Goal: Task Accomplishment & Management: Complete application form

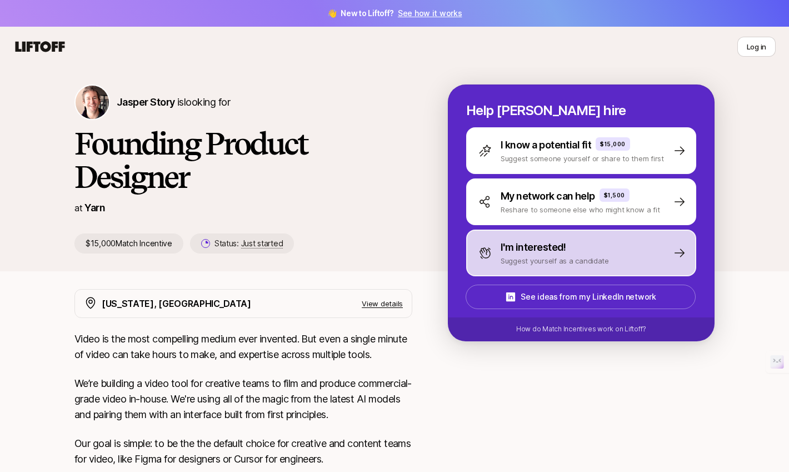
click at [516, 249] on p "I'm interested!" at bounding box center [534, 247] width 66 height 16
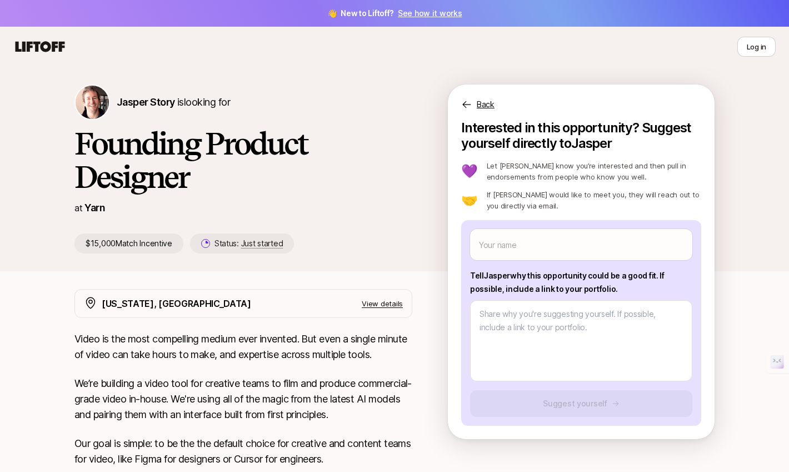
click at [736, 313] on div "[PERSON_NAME] Story is looking for Founding Product Designer at Yarn $15,000 Ma…" at bounding box center [394, 477] width 789 height 820
click at [480, 103] on p "Back" at bounding box center [486, 104] width 18 height 13
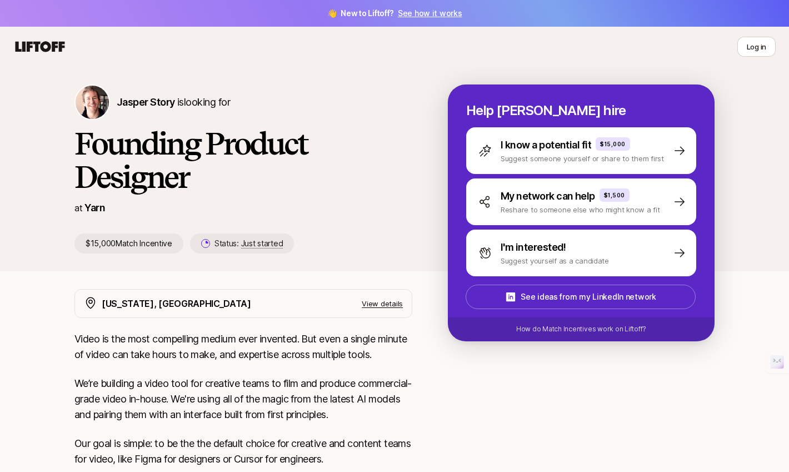
click at [398, 152] on h1 "Founding Product Designer" at bounding box center [243, 160] width 338 height 67
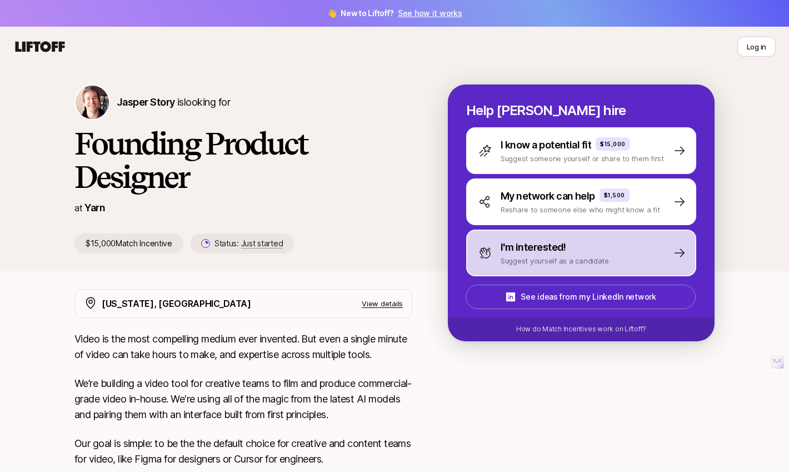
click at [643, 270] on div "I'm interested! Suggest yourself as a candidate" at bounding box center [581, 252] width 230 height 47
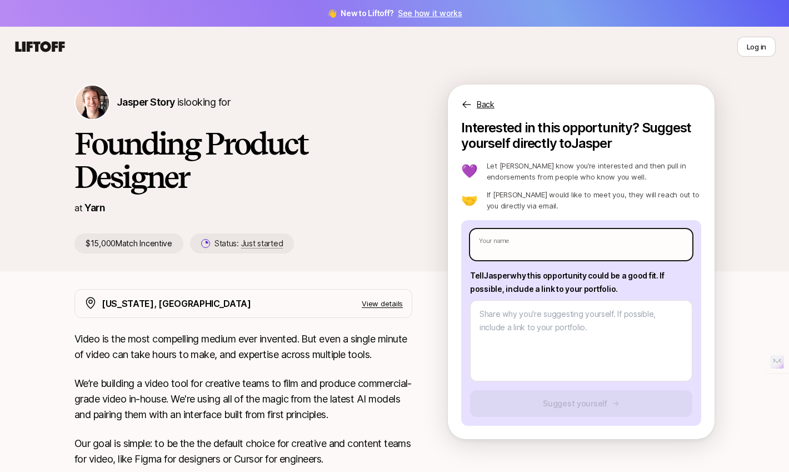
click at [547, 244] on input "text" at bounding box center [581, 244] width 222 height 31
type textarea "x"
type input "J"
type textarea "x"
type input "[PERSON_NAME]"
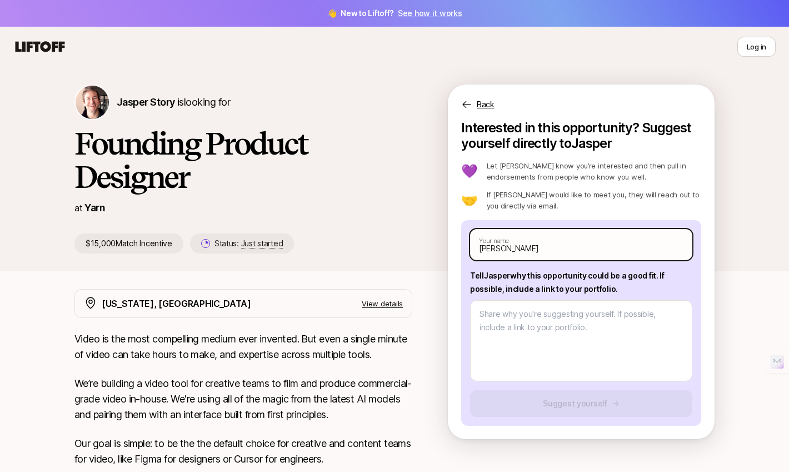
type textarea "x"
type input "Jai"
type textarea "x"
type input "Jaid"
type textarea "x"
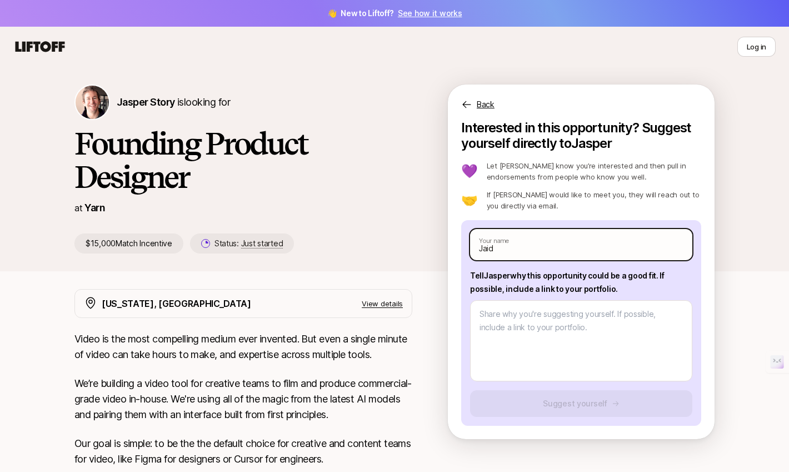
type input "Jaide"
type textarea "x"
type input "Jaidee"
type textarea "x"
type input "[PERSON_NAME]"
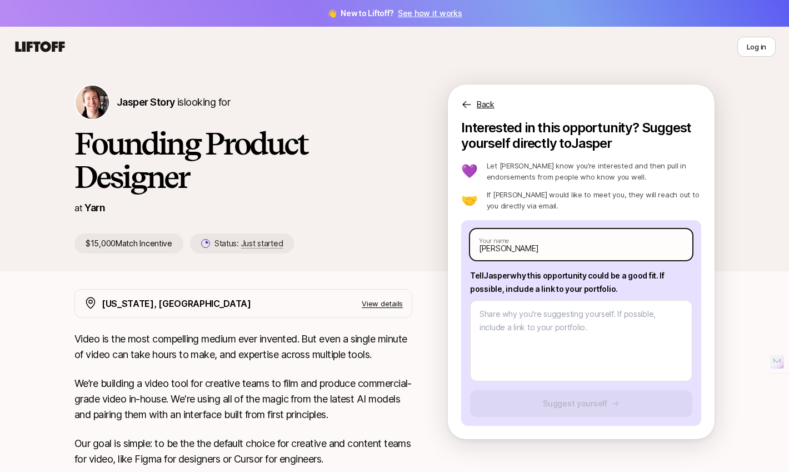
type textarea "x"
type input "[PERSON_NAME]"
type textarea "x"
type input "[PERSON_NAME] S"
type textarea "x"
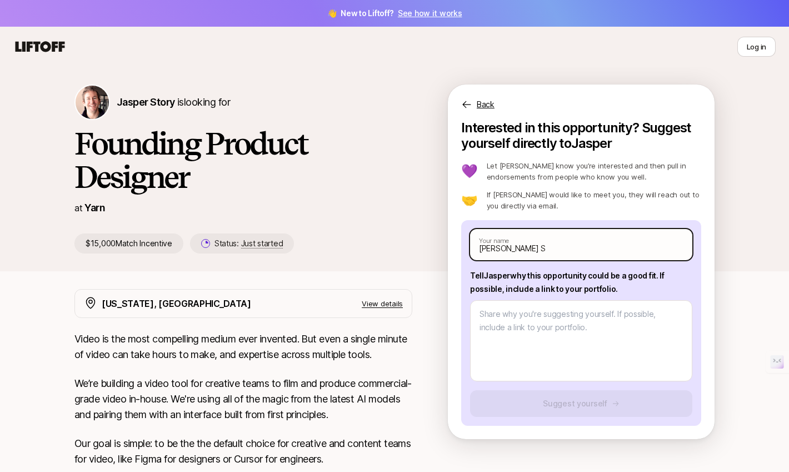
type input "[PERSON_NAME] Si"
type textarea "x"
type input "[PERSON_NAME] Sin"
type textarea "x"
type input "[PERSON_NAME] Sing"
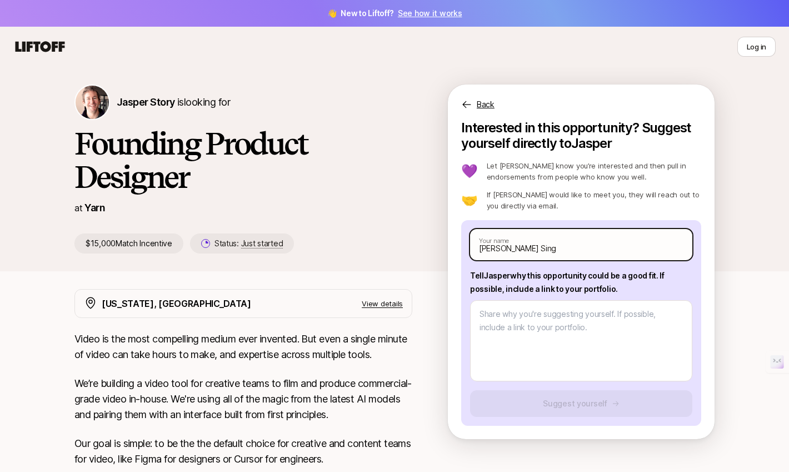
type textarea "x"
type input "[PERSON_NAME]"
type textarea "x"
type input "[PERSON_NAME] P"
type textarea "x"
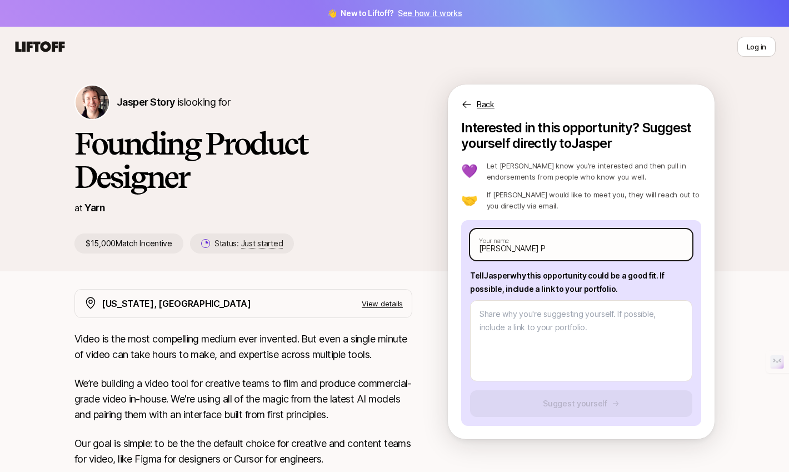
type input "[PERSON_NAME] Pa"
type textarea "x"
type input "[PERSON_NAME]"
type textarea "x"
type input "[PERSON_NAME]"
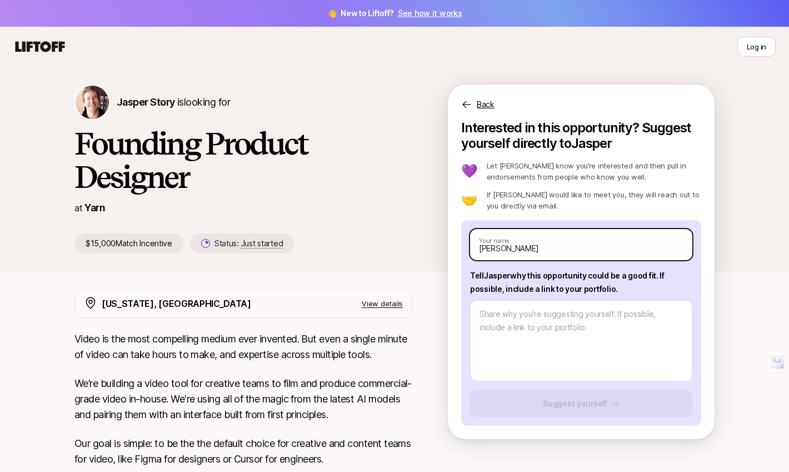
type textarea "x"
type input "[PERSON_NAME] [PERSON_NAME]"
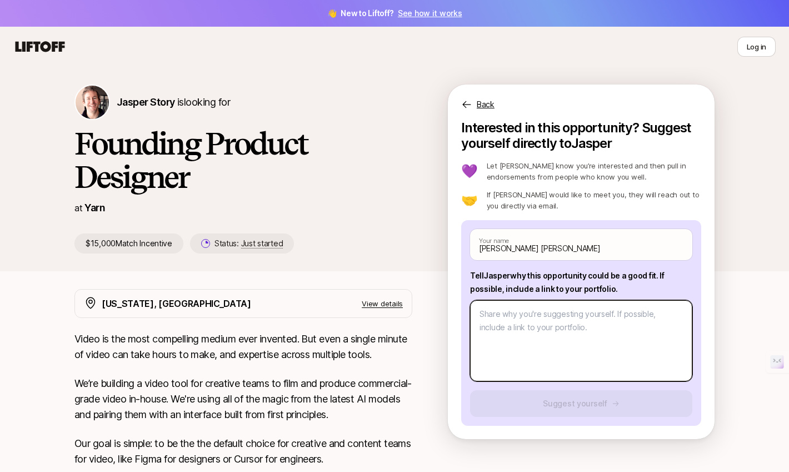
click at [552, 319] on textarea at bounding box center [581, 340] width 222 height 81
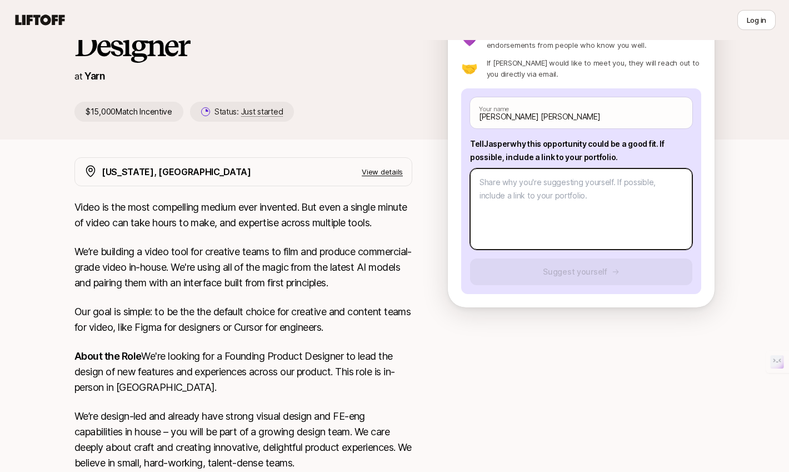
scroll to position [134, 0]
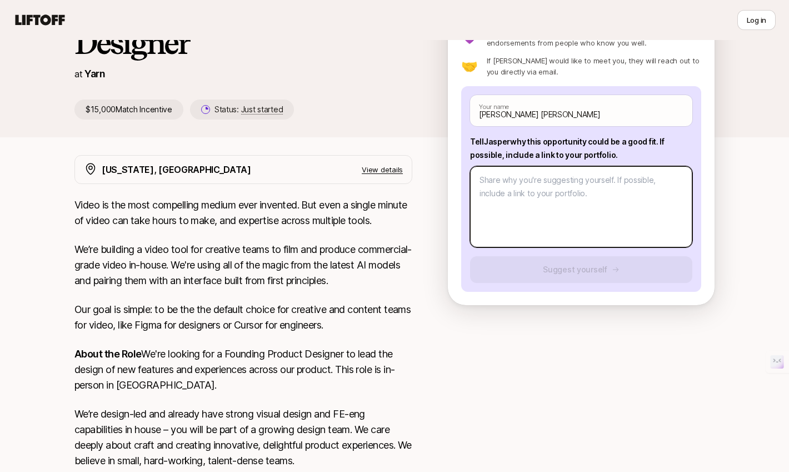
type textarea "x"
type textarea "M"
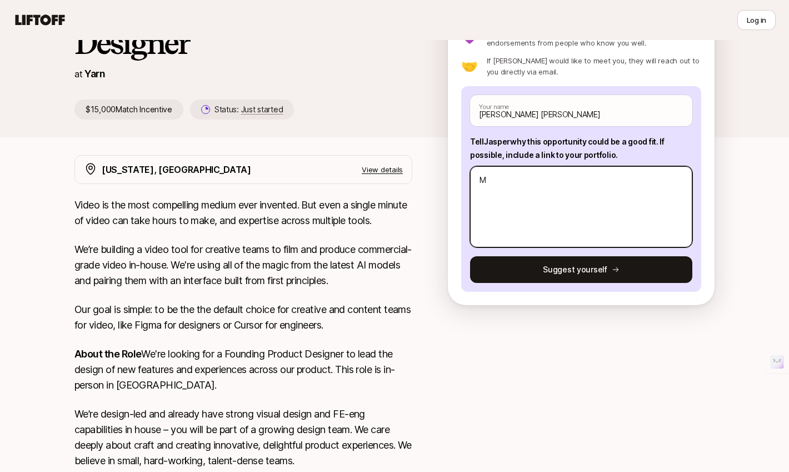
type textarea "x"
type textarea "My"
type textarea "x"
type textarea "My d"
type textarea "x"
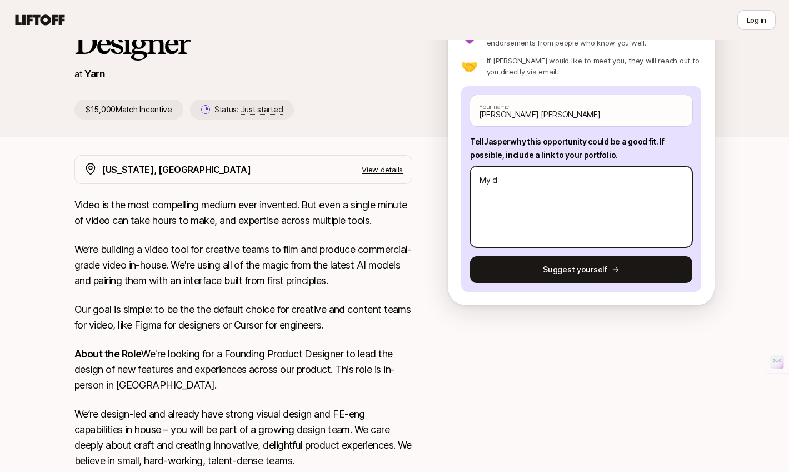
type textarea "My dr"
type textarea "x"
type textarea "My drea"
type textarea "x"
type textarea "My dream"
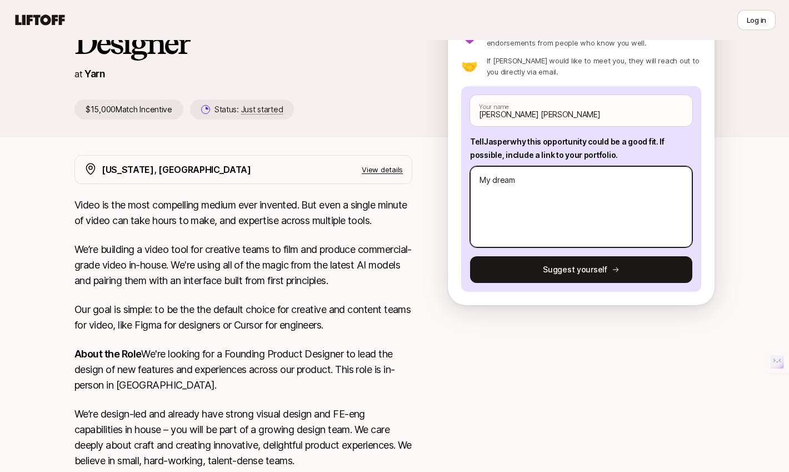
type textarea "x"
type textarea "My dream"
type textarea "x"
type textarea "My dream j"
type textarea "x"
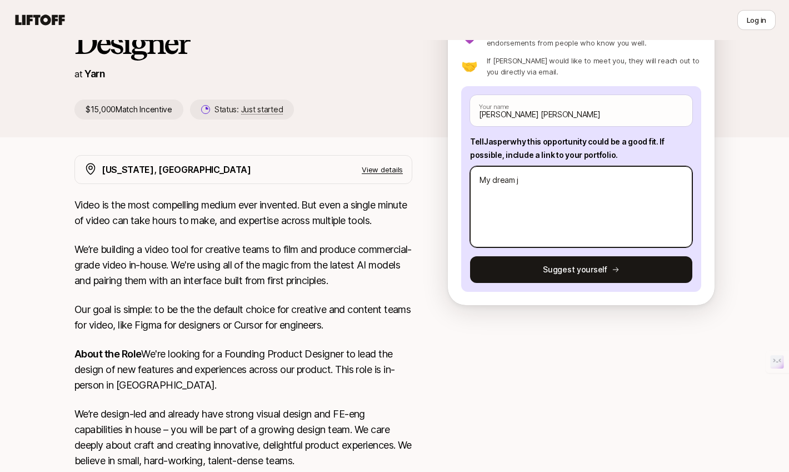
type textarea "My dream jo"
type textarea "x"
type textarea "My dream job"
type textarea "x"
type textarea "My dream job i"
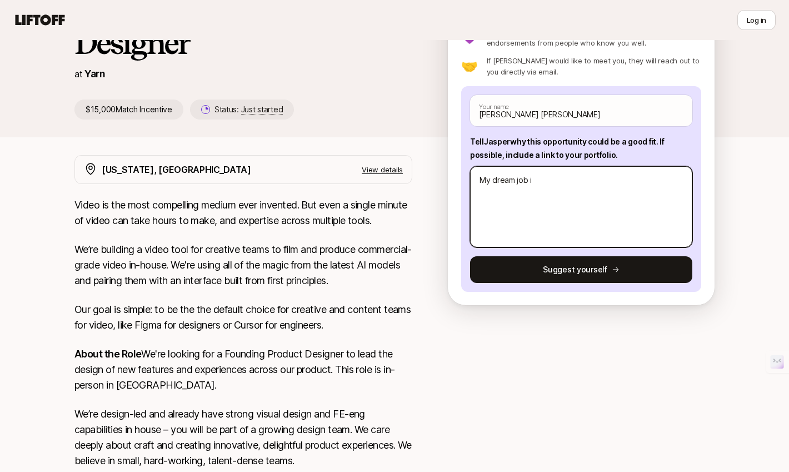
type textarea "x"
type textarea "My dream job is"
type textarea "x"
type textarea "My dream job is"
type textarea "x"
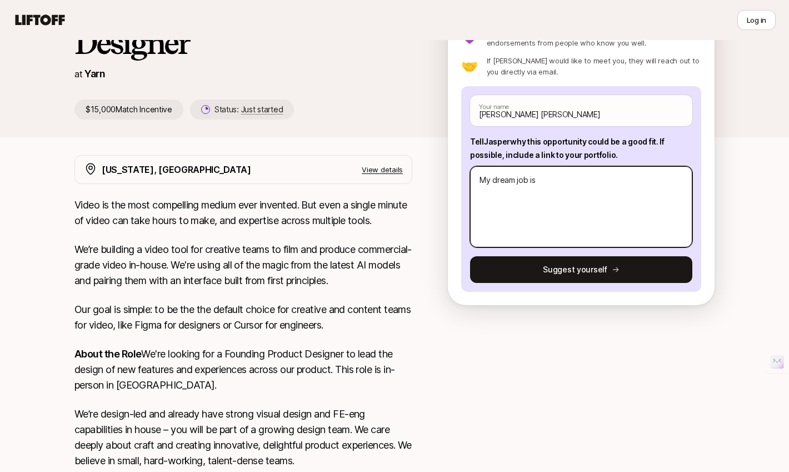
type textarea "My dream job is t"
type textarea "x"
type textarea "My dream job is th"
type textarea "x"
type textarea "My dream job is the"
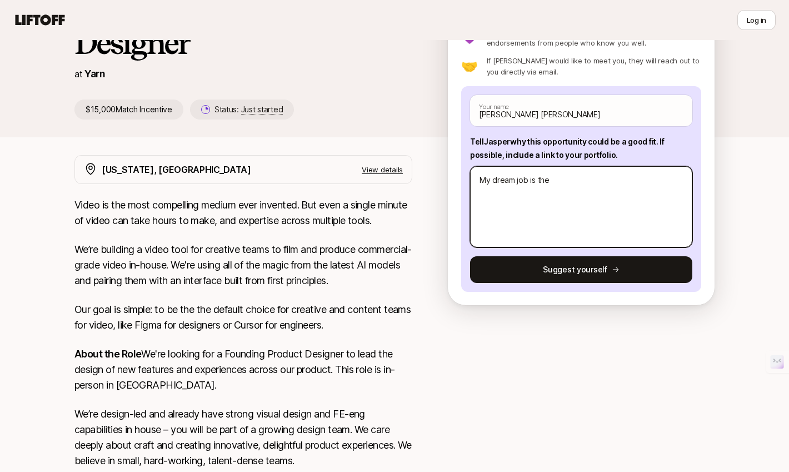
type textarea "x"
type textarea "My dream job is the"
type textarea "x"
type textarea "My dream job is the o"
type textarea "x"
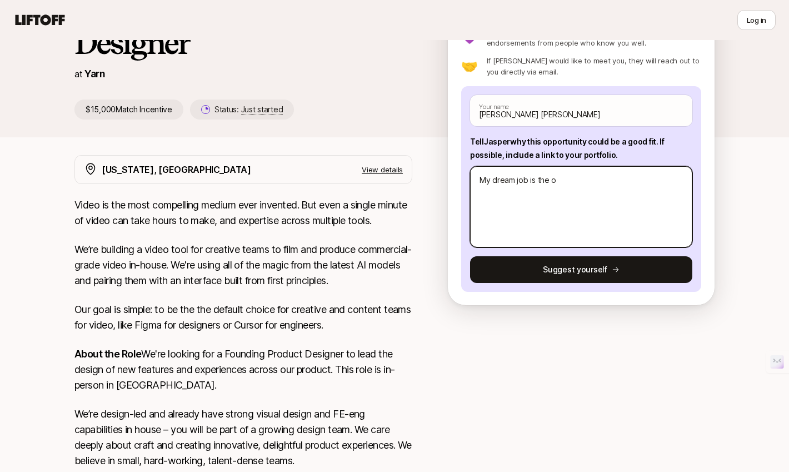
type textarea "My dream job is the on"
type textarea "x"
type textarea "My dream job is the one"
type textarea "x"
type textarea "My dream job is the one w"
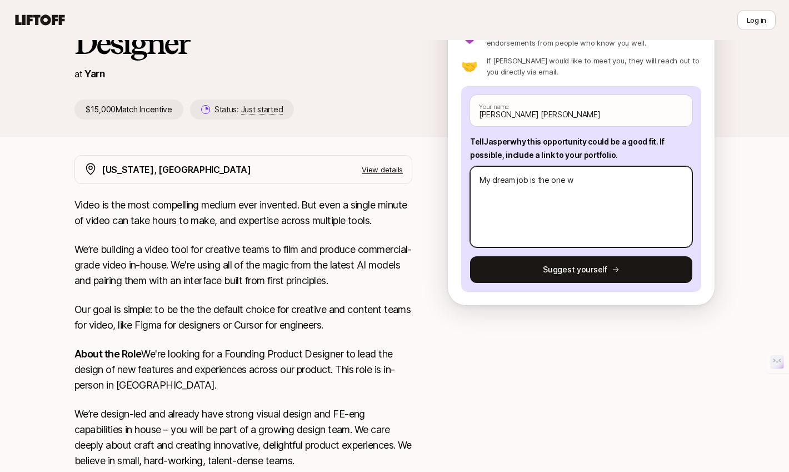
type textarea "x"
type textarea "My dream job is the one wh"
type textarea "x"
type textarea "My dream job is the one wher"
type textarea "x"
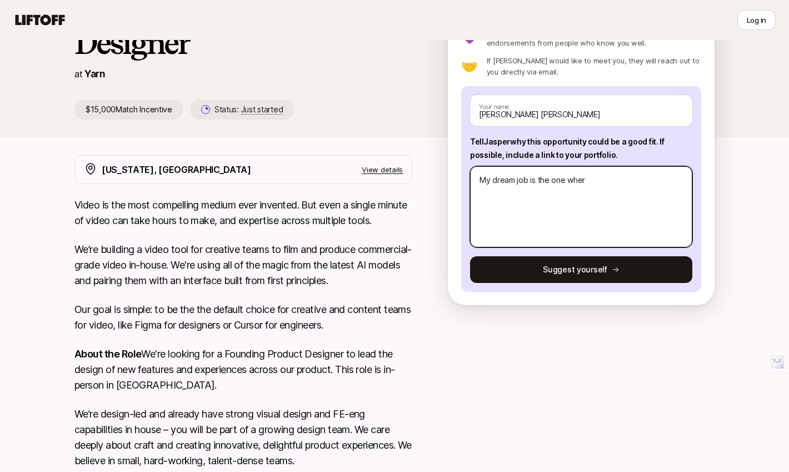
type textarea "My dream job is the one where"
type textarea "x"
type textarea "My dream job is the one where"
type textarea "x"
type textarea "My dream job is the one where I"
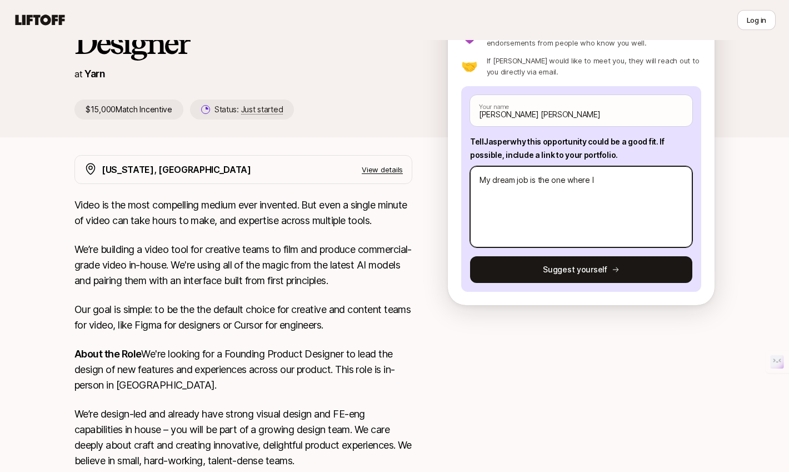
type textarea "x"
type textarea "My dream job is the one where I"
type textarea "x"
type textarea "My dream job is the one where I ge"
type textarea "x"
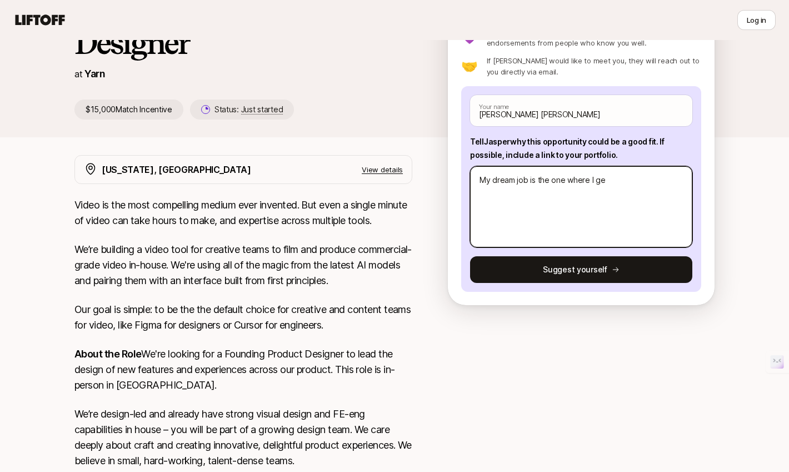
type textarea "My dream job is the one where I get"
type textarea "x"
type textarea "My dream job is the one where I get"
type textarea "x"
type textarea "My dream job is the one where I get t"
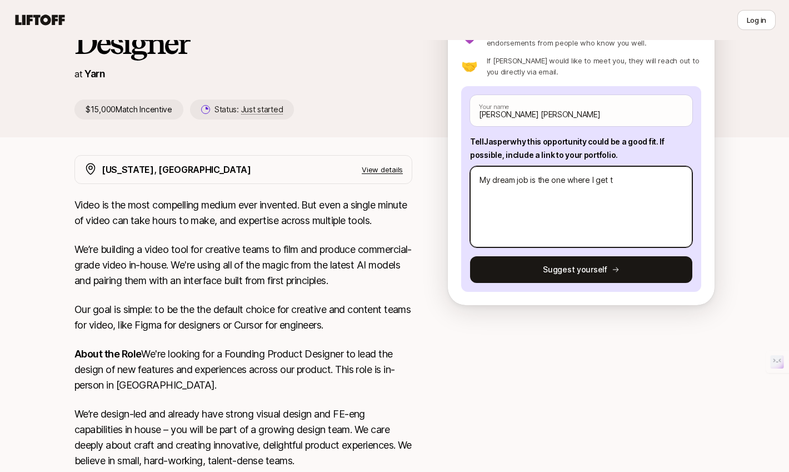
type textarea "x"
type textarea "My dream job is the one where I get to"
type textarea "x"
type textarea "My dream job is the one where I get to s"
type textarea "x"
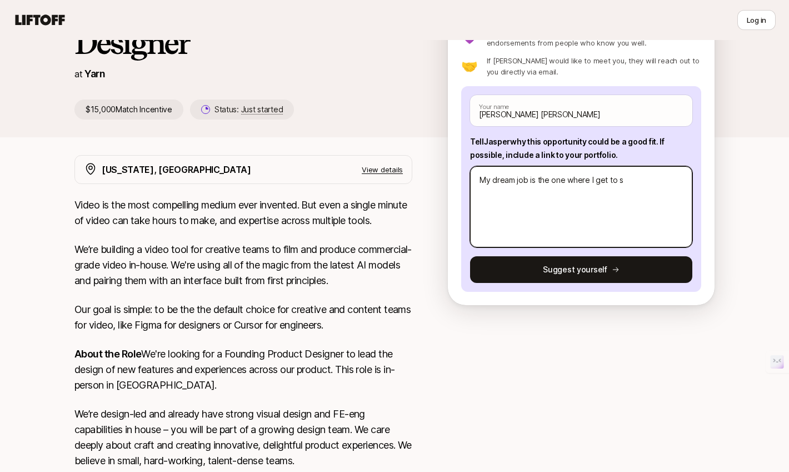
type textarea "My dream job is the one where I get to si"
type textarea "x"
type textarea "My dream job is the one where I get to sim"
type textarea "x"
type textarea "My dream job is the one where I get to simp"
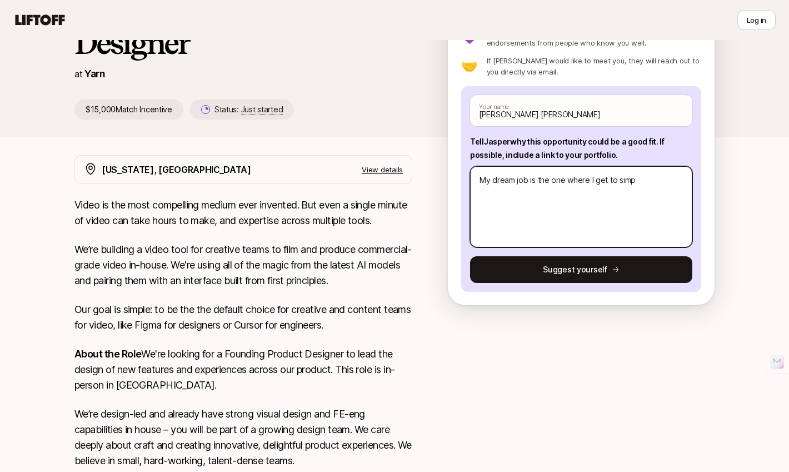
type textarea "x"
type textarea "My dream job is the one where I get to simpl"
type textarea "x"
type textarea "My dream job is the one where I get to simplf"
type textarea "x"
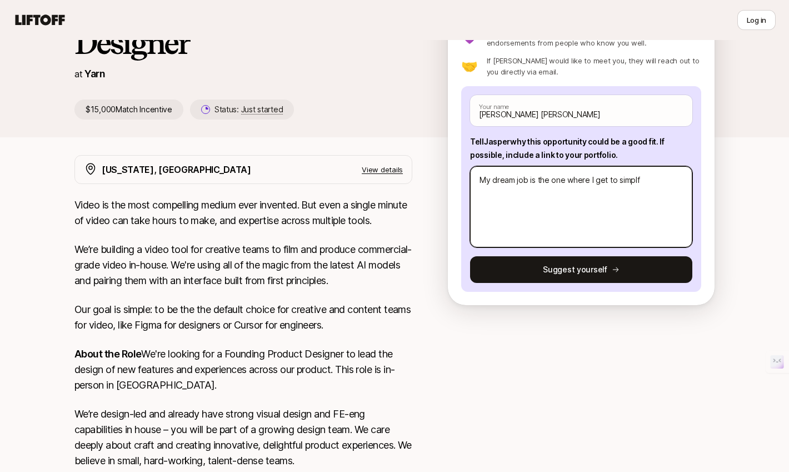
type textarea "My dream job is the one where I get to simplfy"
type textarea "x"
type textarea "My dream job is the one where I get to simplfy"
type textarea "x"
type textarea "My dream job is the one where I get to simplfy c"
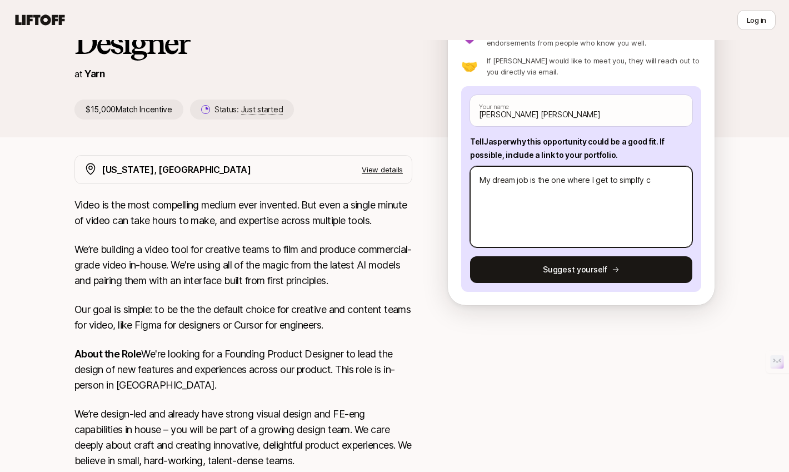
type textarea "x"
type textarea "My dream job is the one where I get to simplfy co"
type textarea "x"
type textarea "My dream job is the one where I get to simplfy com"
type textarea "x"
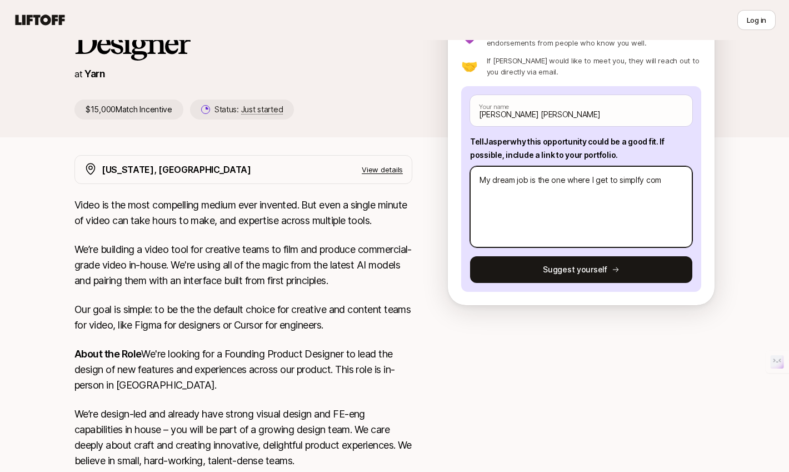
type textarea "My dream job is the one where I get to simplfy comp"
type textarea "x"
type textarea "My dream job is the one where I get to simplfy compl"
type textarea "x"
type textarea "My dream job is the one where I get to simplfy compli"
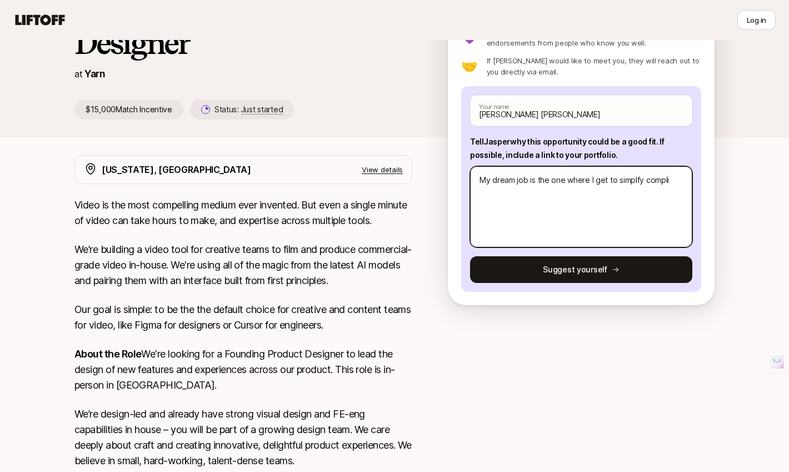
type textarea "x"
type textarea "My dream job is the one where I get to simplfy complic"
type textarea "x"
type textarea "My dream job is the one where I get to simplfy complica"
type textarea "x"
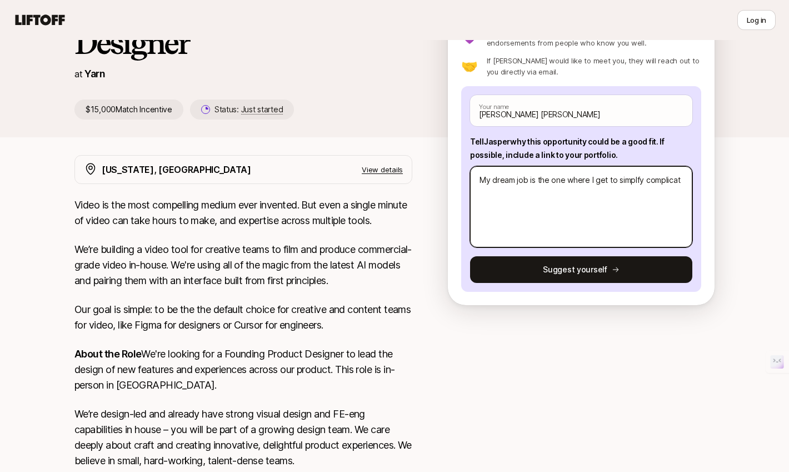
type textarea "My dream job is the one where I get to simplfy complicate"
type textarea "x"
type textarea "My dream job is the one where I get to simplfy complicated"
type textarea "x"
type textarea "My dream job is the one where I get to simplfy complicated"
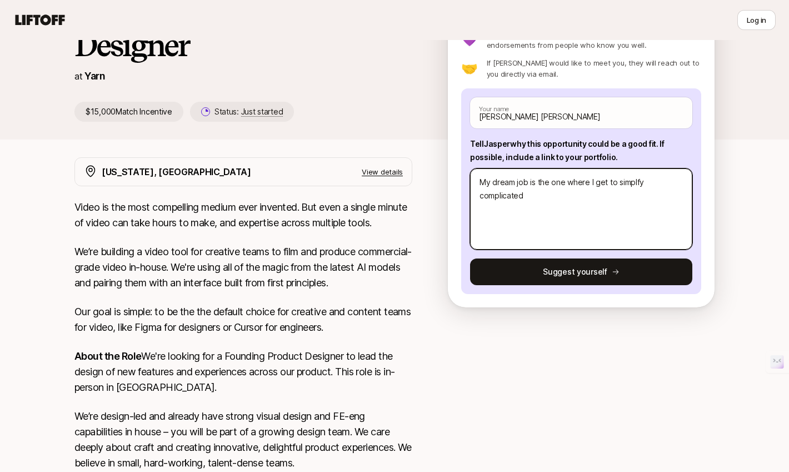
scroll to position [131, 0]
type textarea "x"
type textarea "My dream job is the one where I get to simplify complicated"
click at [537, 191] on textarea "My dream job is the one where I get to simplify complicated" at bounding box center [581, 209] width 222 height 81
type textarea "x"
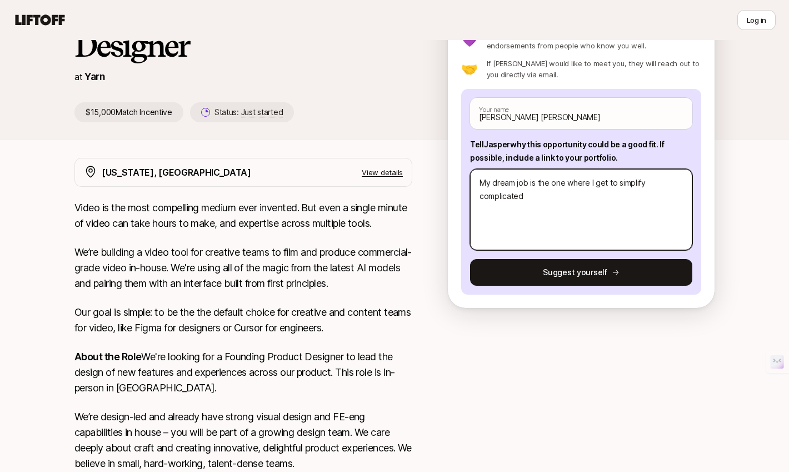
type textarea "My dream job is the one where I get to simplify complicated s"
type textarea "x"
type textarea "My dream job is the one where I get to simplify complicated se"
type textarea "x"
type textarea "My dream job is the one where I get to simplify complicated set"
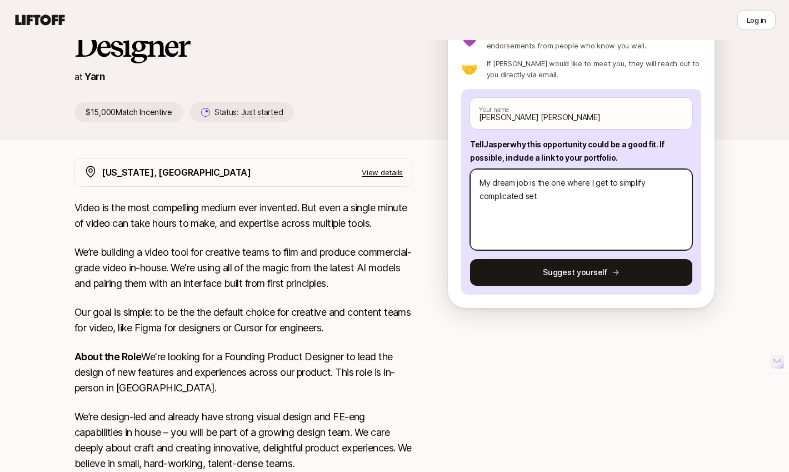
type textarea "x"
type textarea "My dream job is the one where I get to simplify complicated setu"
type textarea "x"
type textarea "My dream job is the one where I get to simplify complicated set"
type textarea "x"
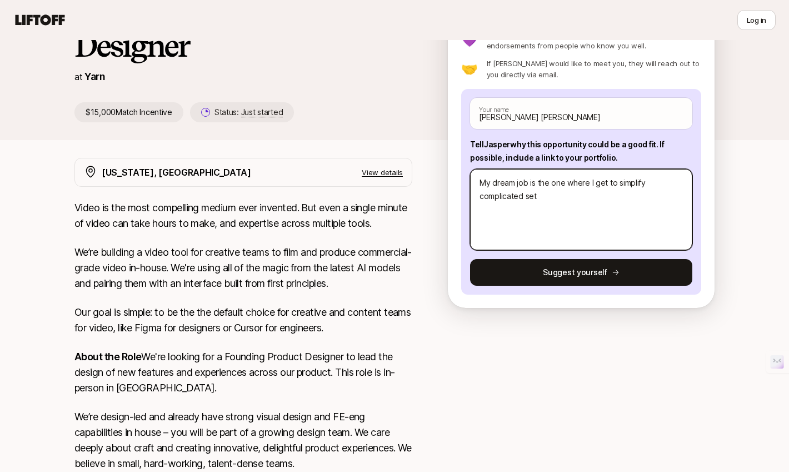
type textarea "My dream job is the one where I get to simplify complicated se"
type textarea "x"
type textarea "My dream job is the one where I get to simplify complicated s"
type textarea "x"
type textarea "My dream job is the one where I get to simplify complicated"
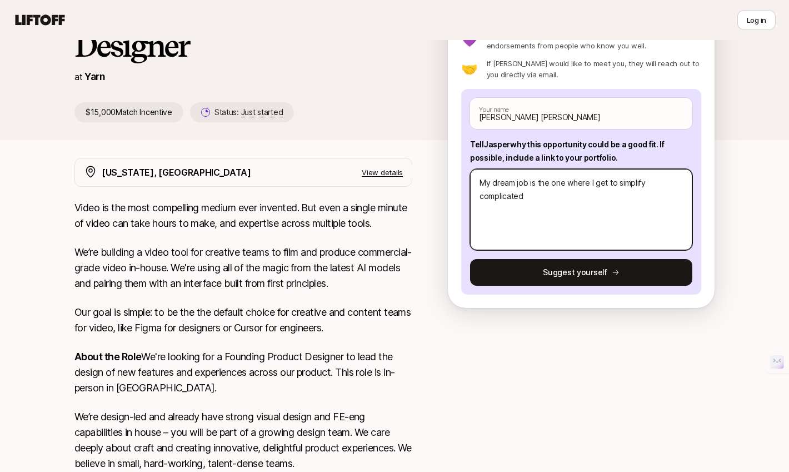
type textarea "x"
type textarea "My dream job is the one where I get to simplify complicated w"
type textarea "x"
type textarea "My dream job is the one where I get to simplify complicated wor"
type textarea "x"
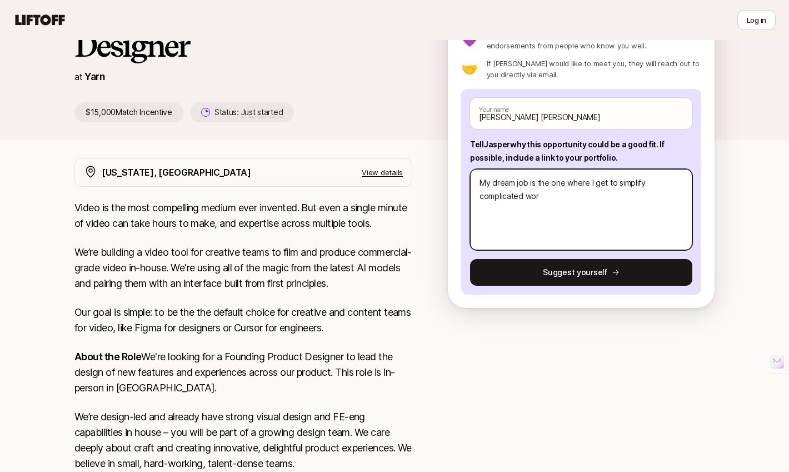
type textarea "My dream job is the one where I get to simplify complicated wo"
type textarea "x"
type textarea "My dream job is the one where I get to simplify complicated w"
type textarea "x"
type textarea "My dream job is the one where I get to simplify complicated"
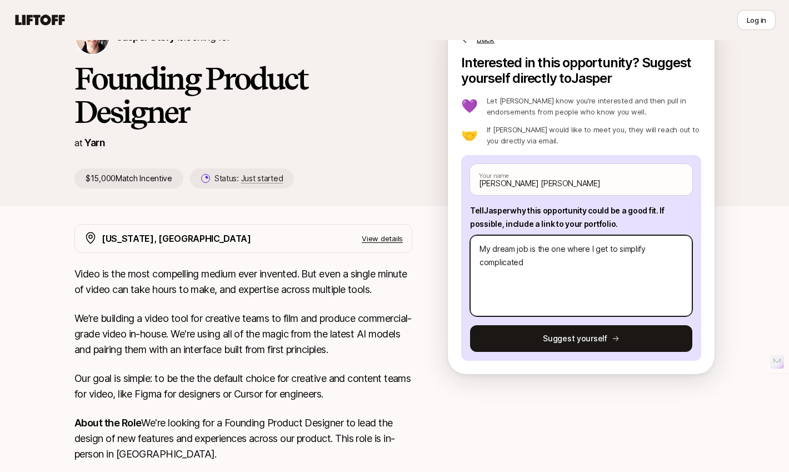
scroll to position [64, 0]
type textarea "x"
type textarea "My dream job is the one where I get to simplify complicated f"
type textarea "x"
type textarea "My dream job is the one where I get to simplify complicated fl"
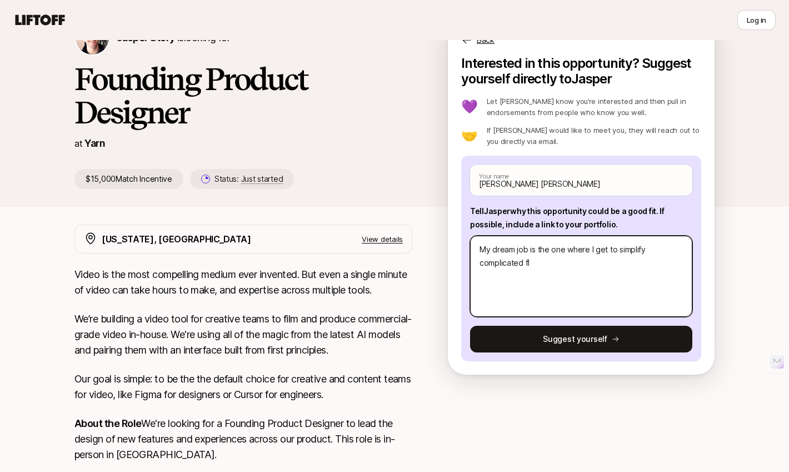
type textarea "x"
type textarea "My dream job is the one where I get to simplify complicated flo"
type textarea "x"
type textarea "My dream job is the one where I get to simplify complicated flow"
type textarea "x"
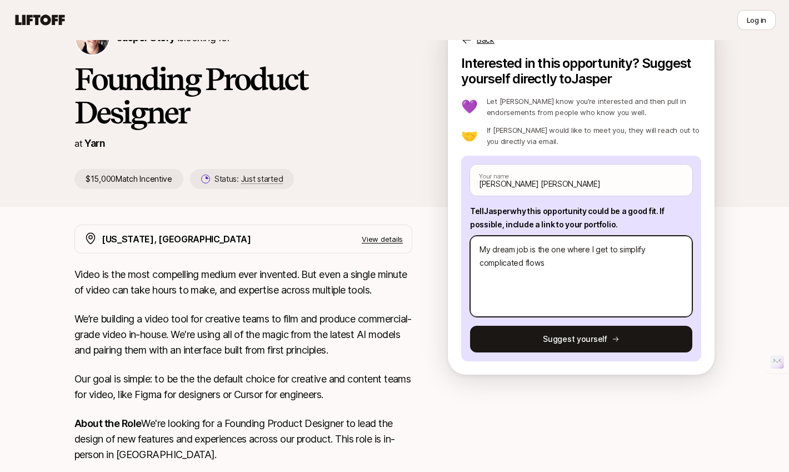
type textarea "My dream job is the one where I get to simplify complicated flows"
type textarea "x"
type textarea "My dream job is the one where I get to simplify complicated flows-"
type textarea "x"
type textarea "My dream job is the one where I get to simplify complicated flows-"
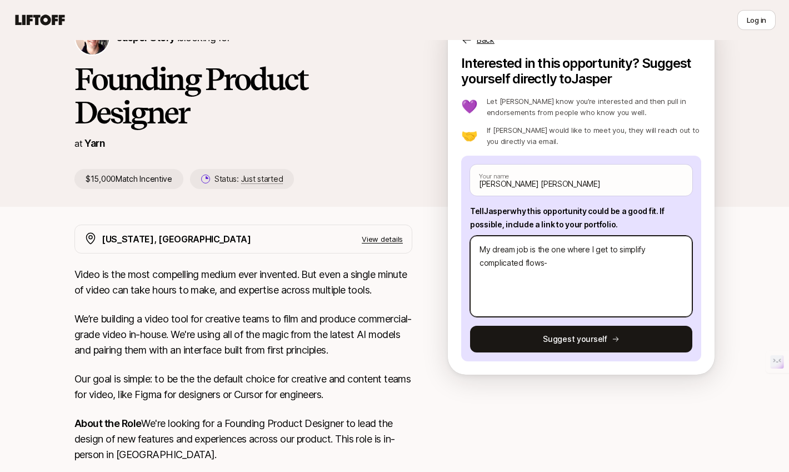
type textarea "x"
type textarea "My dream job is the one where I get to simplify complicated flows- Y"
type textarea "x"
type textarea "My dream job is the one where I get to simplify complicated flows- Ya"
type textarea "x"
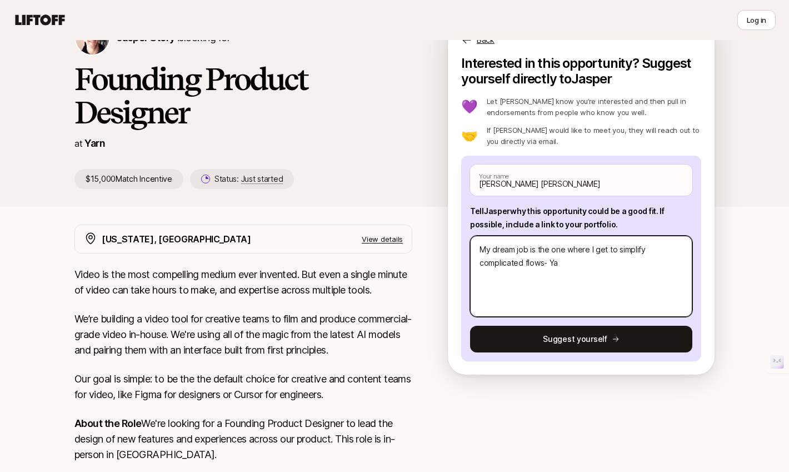
type textarea "My dream job is the one where I get to simplify complicated flows- Yar"
type textarea "x"
type textarea "My dream job is the one where I get to simplify complicated flows- Yarn"
type textarea "x"
type textarea "My dream job is the one where I get to simplify complicated flows- Yarn"
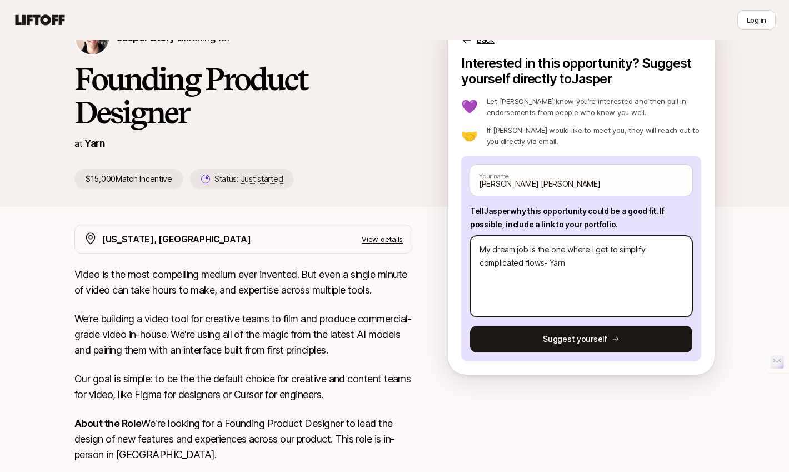
type textarea "x"
type textarea "My dream job is the one where I get to simplify complicated flows- Yarn s"
type textarea "x"
type textarea "My dream job is the one where I get to simplify complicated flows- Yarn so"
type textarea "x"
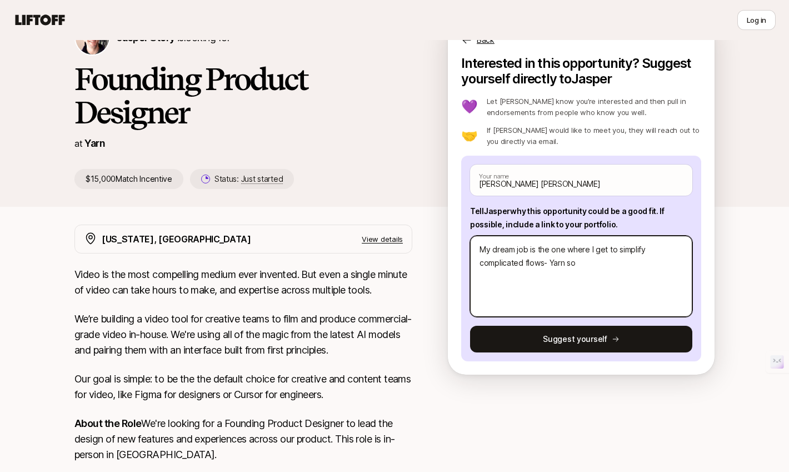
type textarea "My dream job is the one where I get to simplify complicated flows- Yarn sou"
type textarea "x"
type textarea "My dream job is the one where I get to simplify complicated flows- Yarn soun"
type textarea "x"
type textarea "My dream job is the one where I get to simplify complicated flows- Yarn sound"
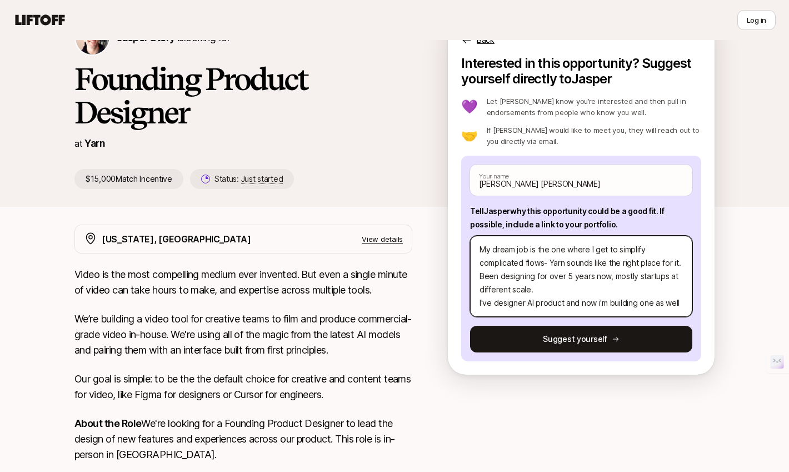
click at [514, 299] on textarea "My dream job is the one where I get to simplify complicated flows- Yarn sounds …" at bounding box center [581, 276] width 222 height 81
click at [526, 303] on textarea "My dream job is the one where I get to simplify complicated flows- Yarn sounds …" at bounding box center [581, 276] width 222 height 81
click at [684, 302] on textarea "My dream job is the one where I get to simplify complicated flows- Yarn sounds …" at bounding box center [581, 276] width 222 height 81
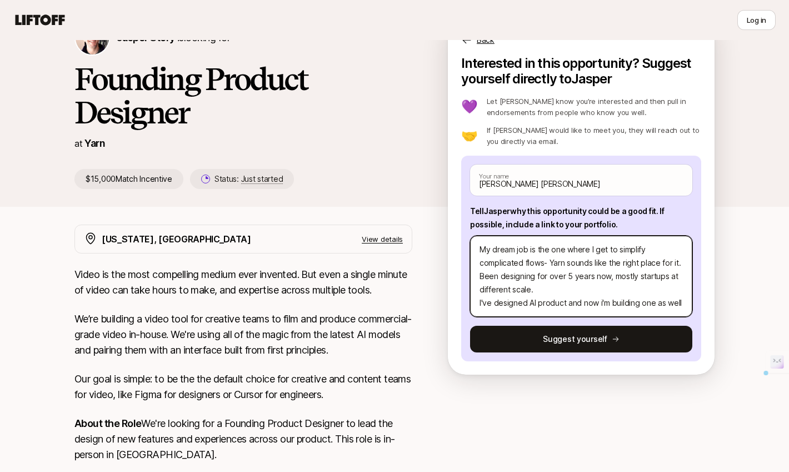
drag, startPoint x: 682, startPoint y: 302, endPoint x: 474, endPoint y: 283, distance: 208.6
click at [464, 299] on div "[PERSON_NAME] [PERSON_NAME] Your name Tell [PERSON_NAME] why this opportunity c…" at bounding box center [581, 259] width 240 height 206
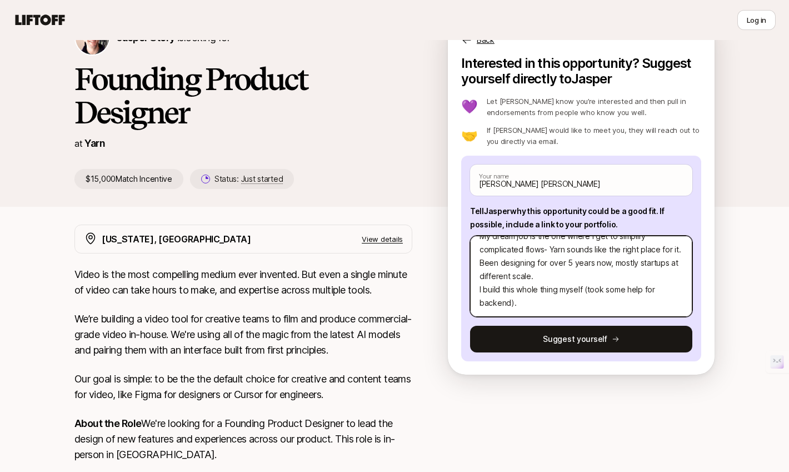
paste textarea "[URL][DOMAIN_NAME]"
click at [515, 301] on textarea "My dream job is the one where I get to simplify complicated flows- Yarn sounds …" at bounding box center [581, 276] width 222 height 81
click at [618, 301] on textarea "My dream job is the one where I get to simplify complicated flows- Yarn sounds …" at bounding box center [581, 276] width 222 height 81
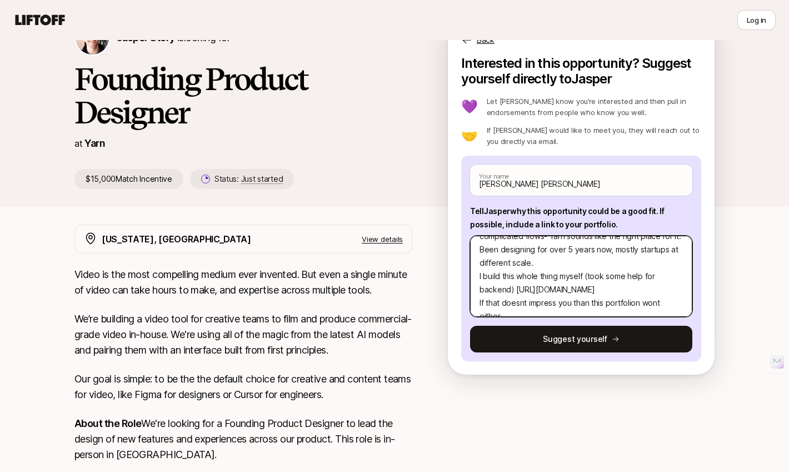
scroll to position [40, 0]
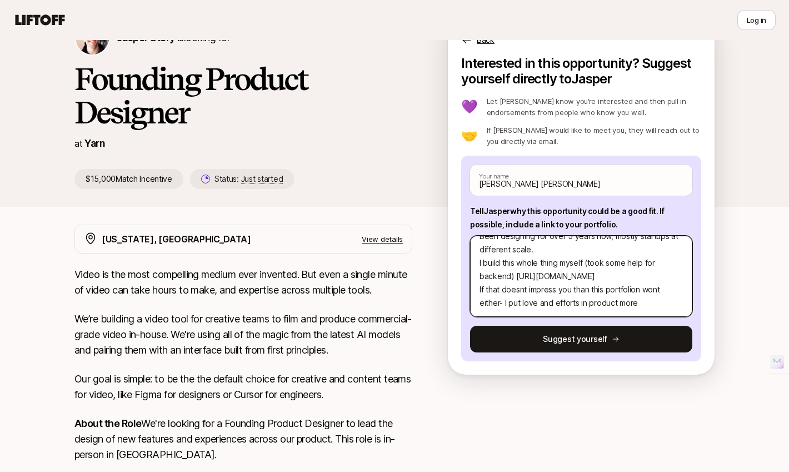
click at [523, 303] on textarea "My dream job is the one where I get to simplify complicated flows- Yarn sounds …" at bounding box center [581, 276] width 222 height 81
click at [613, 301] on textarea "My dream job is the one where I get to simplify complicated flows- Yarn sounds …" at bounding box center [581, 276] width 222 height 81
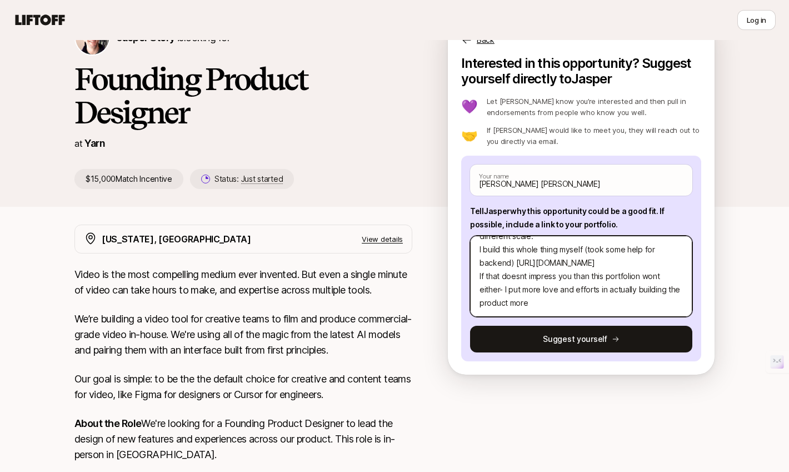
click at [521, 306] on textarea "My dream job is the one where I get to simplify complicated flows- Yarn sounds …" at bounding box center [581, 276] width 222 height 81
paste textarea "[URL][PERSON_NAME][DOMAIN_NAME]"
click at [649, 258] on textarea "My dream job is the one where I get to simplify complicated flows- Yarn sounds …" at bounding box center [581, 276] width 222 height 81
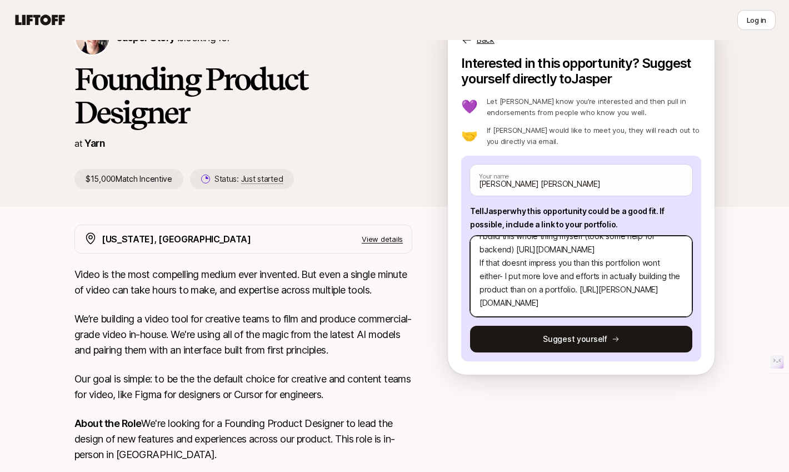
click at [634, 260] on textarea "My dream job is the one where I get to simplify complicated flows- Yarn sounds …" at bounding box center [581, 276] width 222 height 81
click at [524, 261] on textarea "My dream job is the one where I get to simplify complicated flows- Yarn sounds …" at bounding box center [581, 276] width 222 height 81
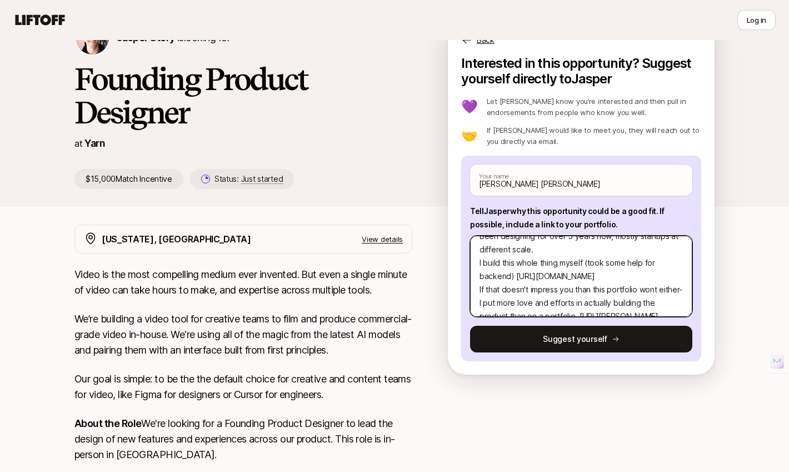
scroll to position [38, 0]
click at [623, 272] on textarea "My dream job is the one where I get to simplify complicated flows- Yarn sounds …" at bounding box center [581, 276] width 222 height 81
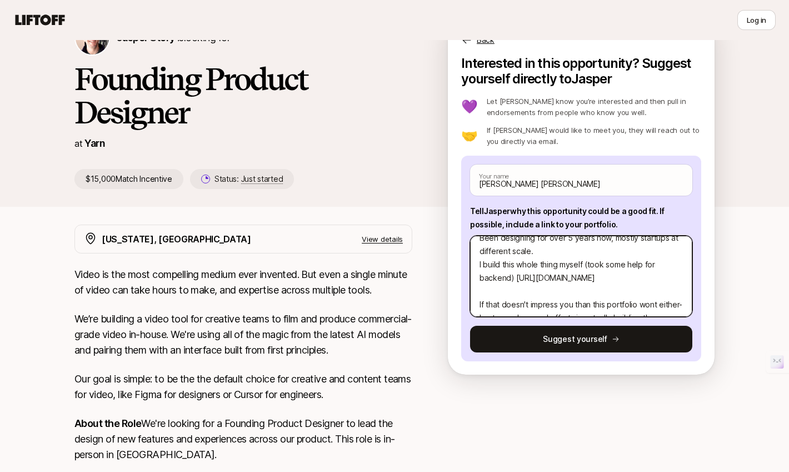
click at [516, 279] on textarea "My dream job is the one where I get to simplify complicated flows- Yarn sounds …" at bounding box center [581, 276] width 222 height 81
click at [547, 246] on textarea "My dream job is the one where I get to simplify complicated flows- Yarn sounds …" at bounding box center [581, 276] width 222 height 81
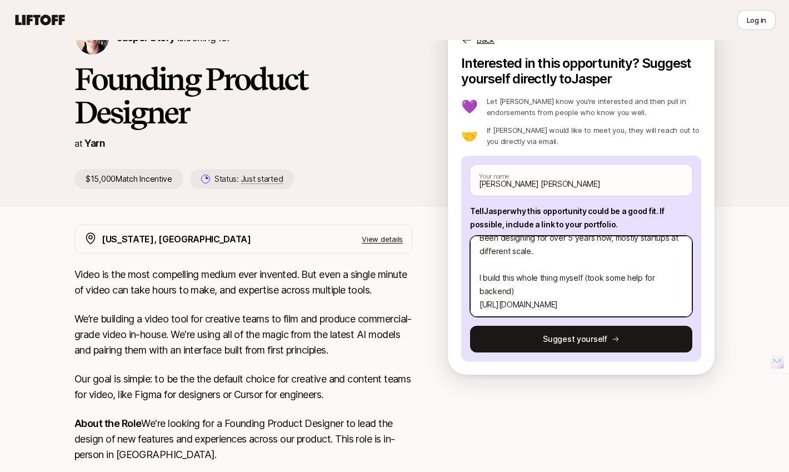
scroll to position [52, 0]
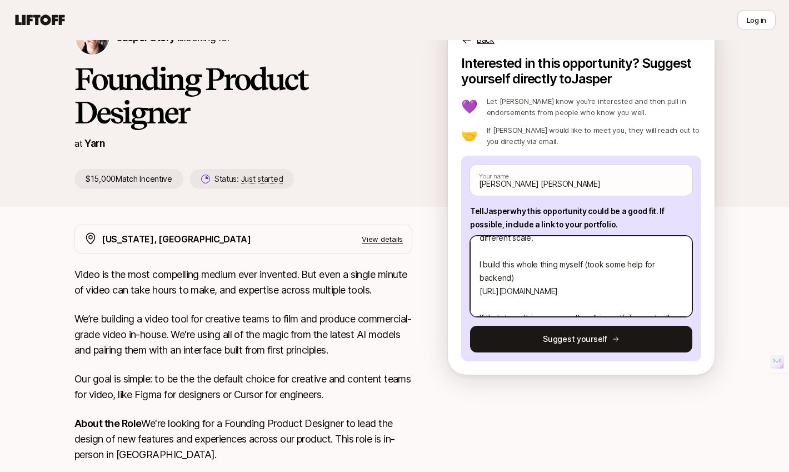
click at [547, 264] on textarea "My dream job is the one where I get to simplify complicated flows- Yarn sounds …" at bounding box center [581, 276] width 222 height 81
click at [521, 275] on textarea "My dream job is the one where I get to simplify complicated flows- Yarn sounds …" at bounding box center [581, 276] width 222 height 81
click at [510, 277] on textarea "My dream job is the one where I get to simplify complicated flows- Yarn sounds …" at bounding box center [581, 276] width 222 height 81
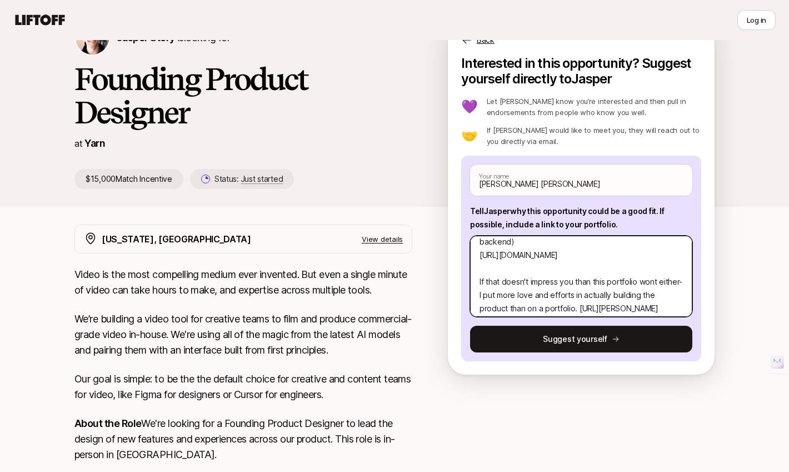
scroll to position [99, 0]
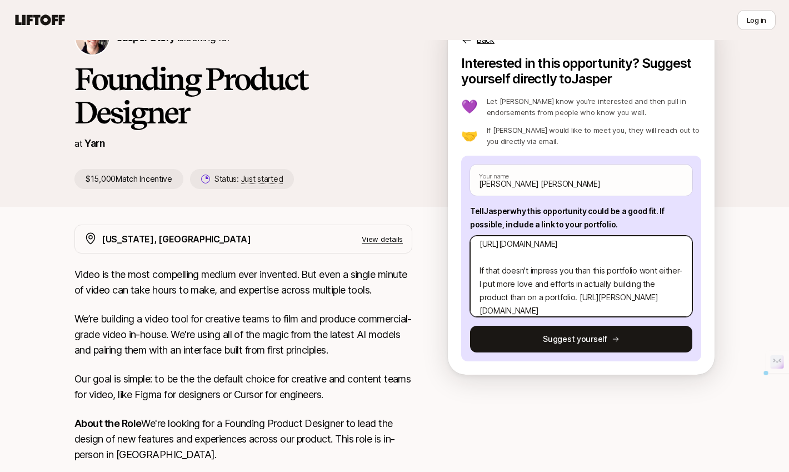
drag, startPoint x: 584, startPoint y: 296, endPoint x: 476, endPoint y: 287, distance: 108.2
click at [476, 287] on textarea "My dream job is the one where I get to simplify complicated flows- Yarn sounds …" at bounding box center [581, 276] width 222 height 81
click at [573, 296] on textarea "My dream job is the one where I get to simplify complicated flows- Yarn sounds …" at bounding box center [581, 276] width 222 height 81
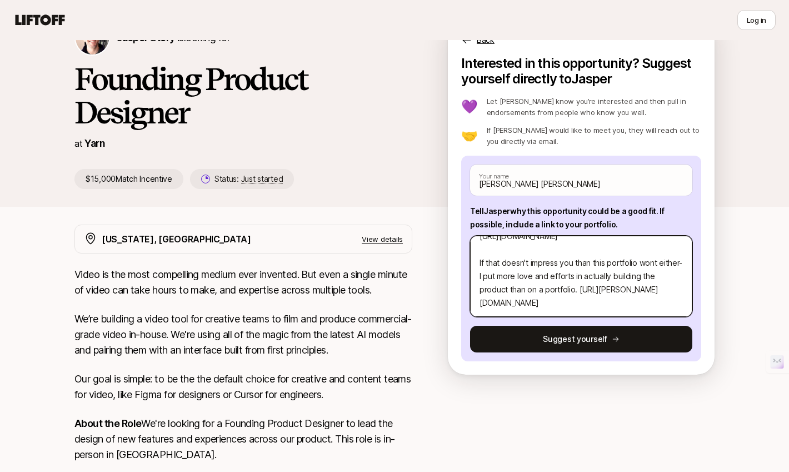
click at [602, 302] on textarea "My dream job is the one where I get to simplify complicated flows- Yarn sounds …" at bounding box center [581, 276] width 222 height 81
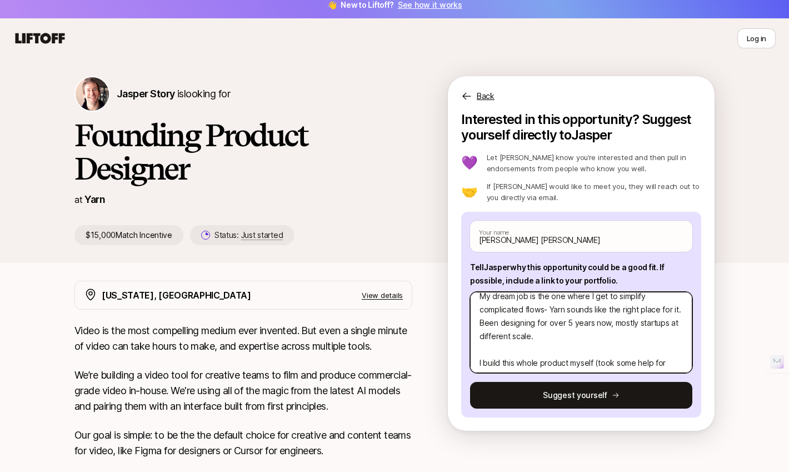
scroll to position [3, 0]
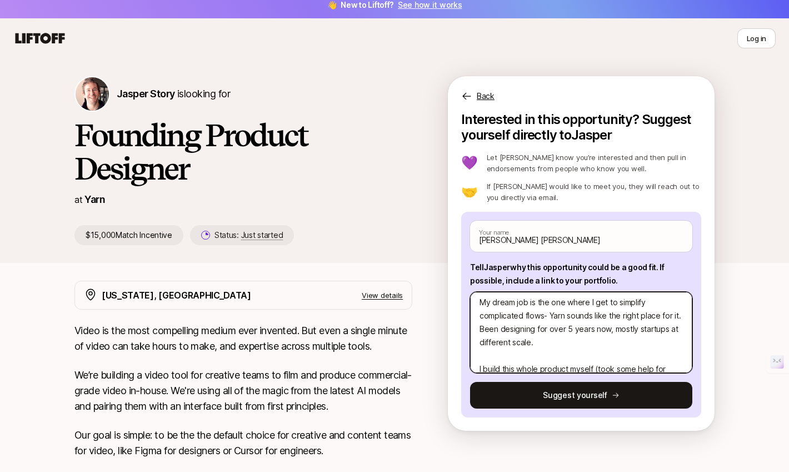
click at [678, 313] on textarea "My dream job is the one where I get to simplify complicated flows- Yarn sounds …" at bounding box center [581, 332] width 222 height 81
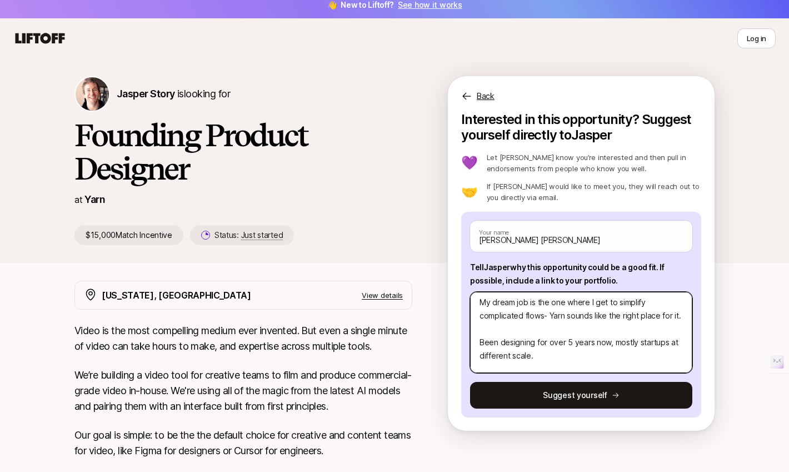
scroll to position [30, 0]
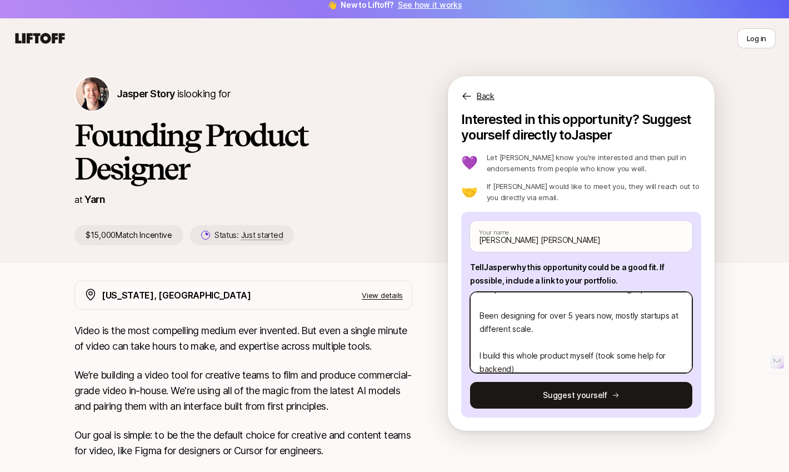
click at [557, 331] on textarea "My dream job is the one where I get to simplify complicated flows- Yarn sounds …" at bounding box center [581, 332] width 222 height 81
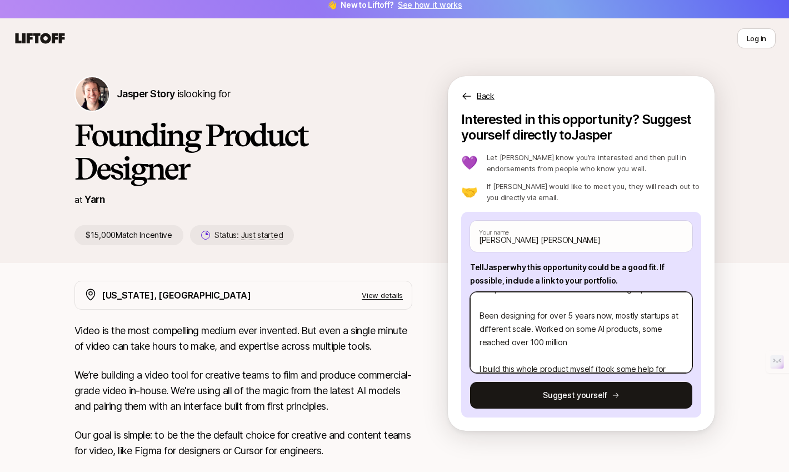
click at [656, 328] on textarea "My dream job is the one where I get to simplify complicated flows- Yarn sounds …" at bounding box center [581, 332] width 222 height 81
click at [576, 343] on textarea "My dream job is the one where I get to simplify complicated flows- Yarn sounds …" at bounding box center [581, 332] width 222 height 81
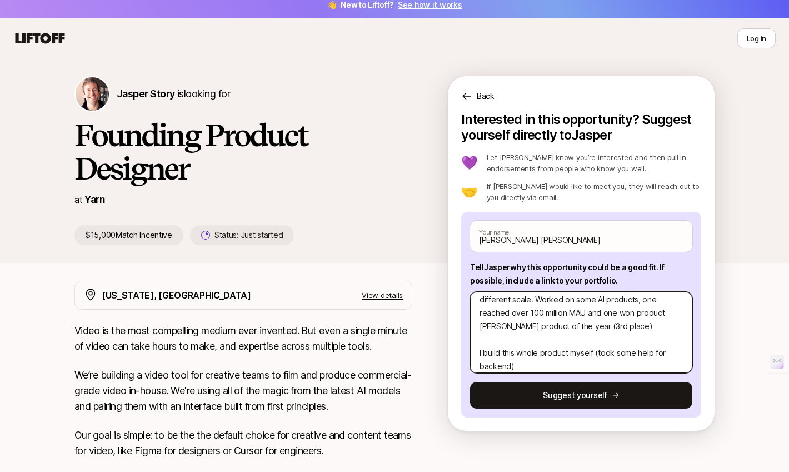
scroll to position [82, 0]
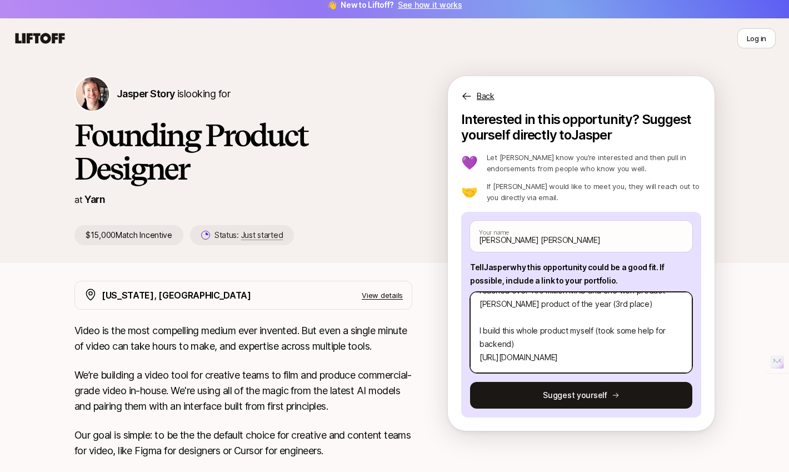
click at [487, 321] on textarea "My dream job is the one where I get to simplify complicated flows- Yarn sounds …" at bounding box center [581, 332] width 222 height 81
click at [480, 330] on textarea "My dream job is the one where I get to simplify complicated flows- Yarn sounds …" at bounding box center [581, 332] width 222 height 81
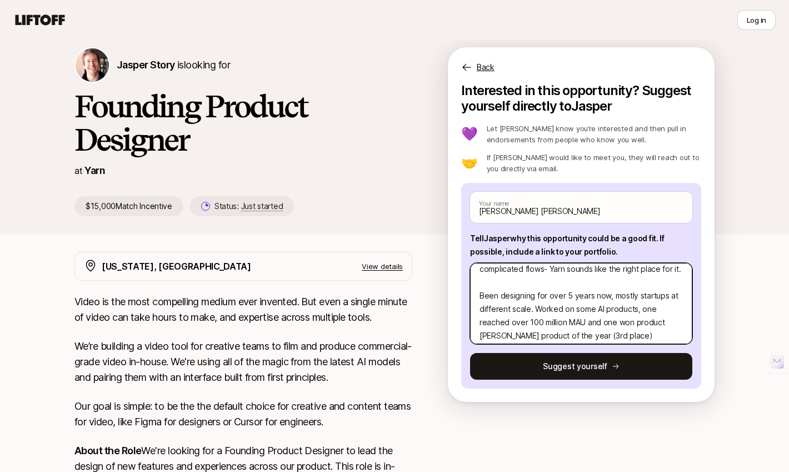
scroll to position [0, 0]
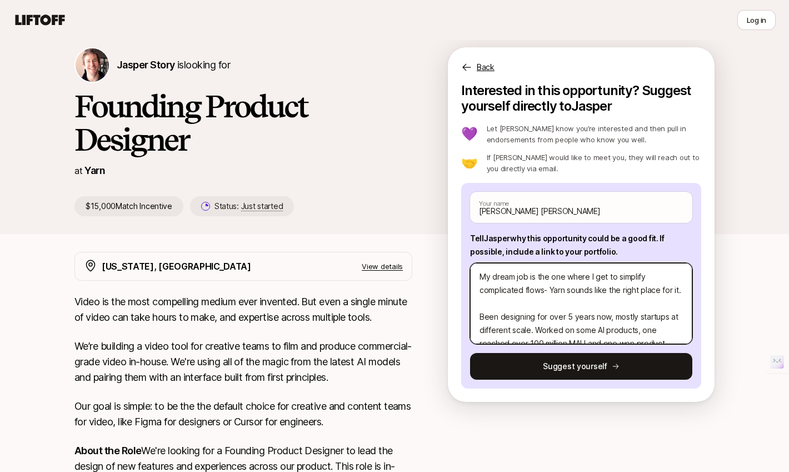
click at [547, 307] on textarea "My dream job is the one where I get to simplify complicated flows- Yarn sounds …" at bounding box center [581, 303] width 222 height 81
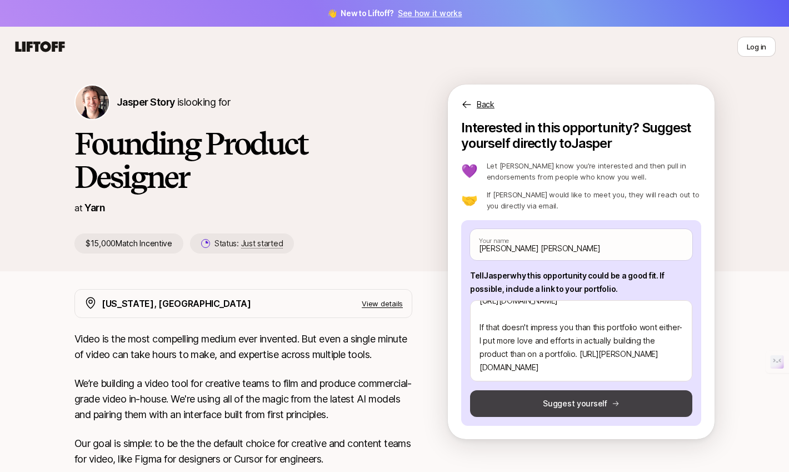
click at [559, 402] on button "Suggest yourself" at bounding box center [581, 403] width 222 height 27
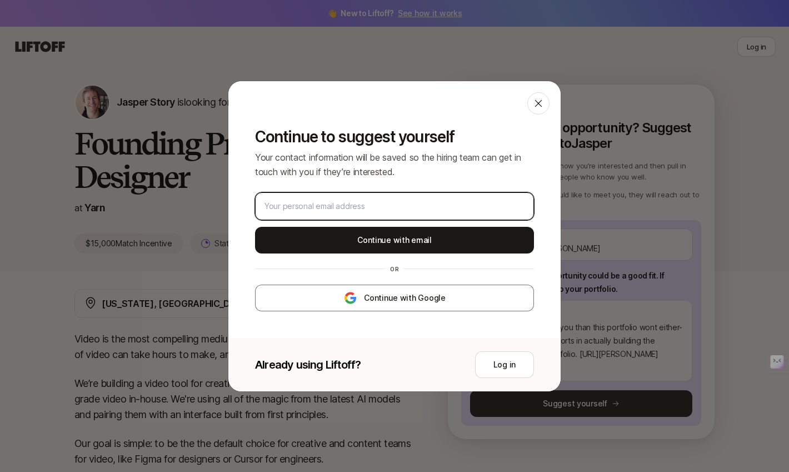
click at [362, 203] on input "email" at bounding box center [394, 205] width 260 height 13
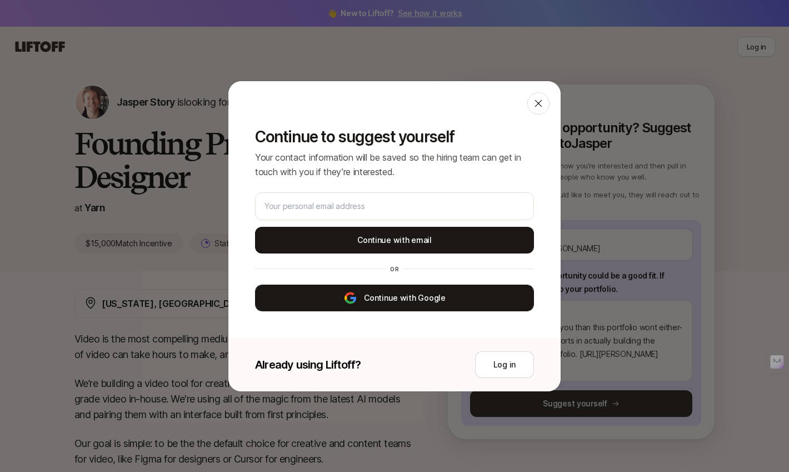
click at [391, 298] on button "Continue with Google" at bounding box center [394, 297] width 279 height 27
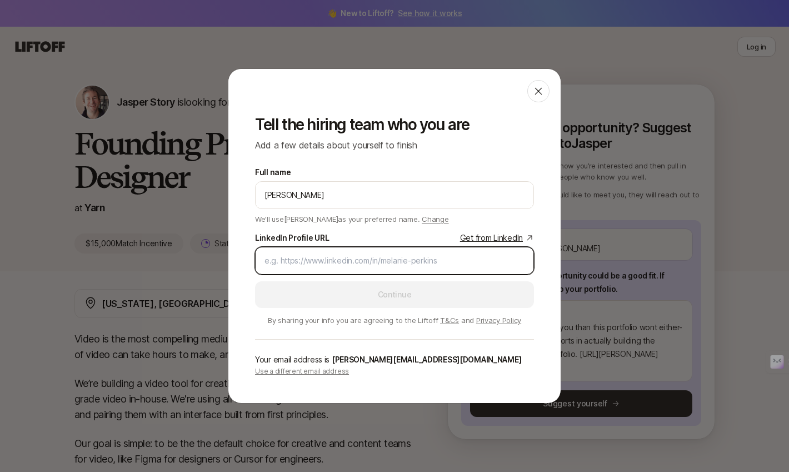
paste input "[URL][DOMAIN_NAME]"
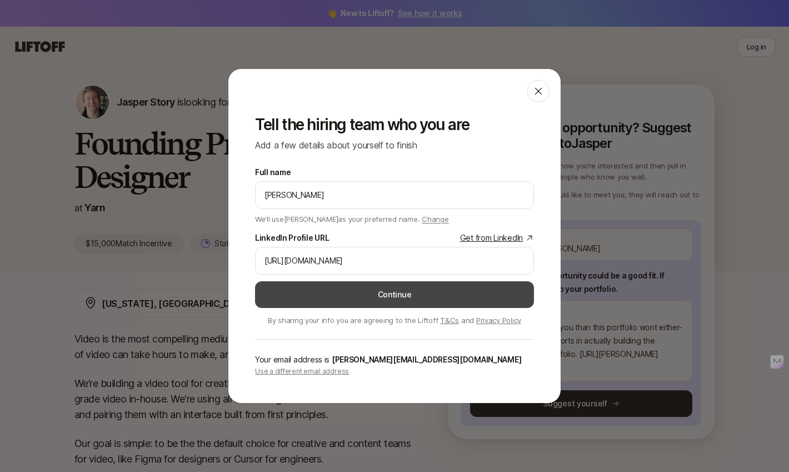
click at [345, 291] on button "Continue" at bounding box center [394, 294] width 279 height 27
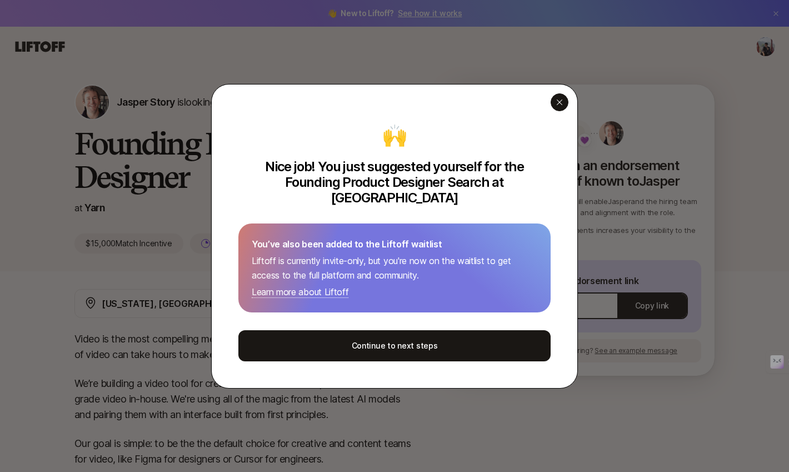
click at [565, 111] on div "button" at bounding box center [560, 102] width 18 height 18
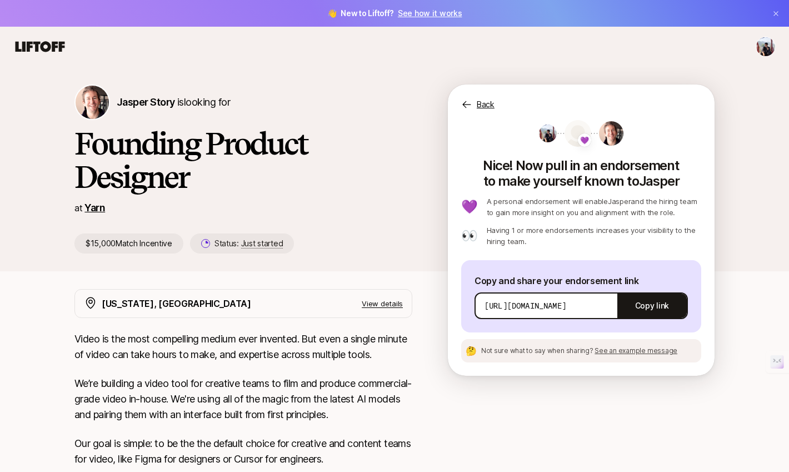
click at [99, 209] on link "Yarn" at bounding box center [94, 208] width 21 height 12
click at [621, 352] on span "See an example message" at bounding box center [635, 350] width 83 height 8
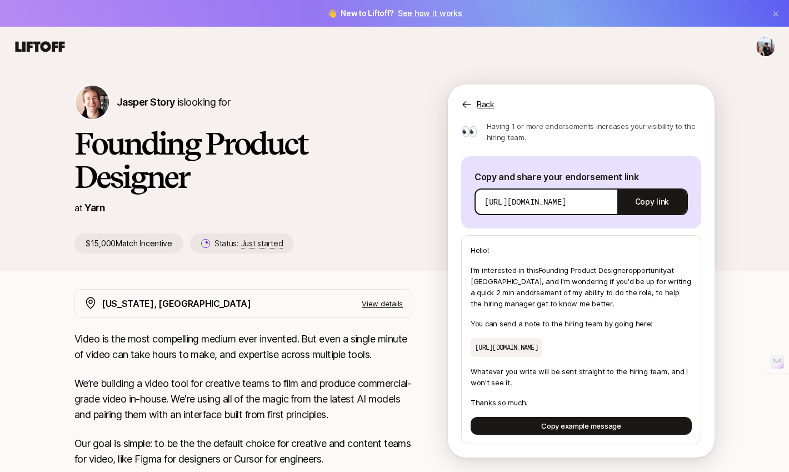
scroll to position [114, 0]
